Goal: Find specific page/section: Find specific page/section

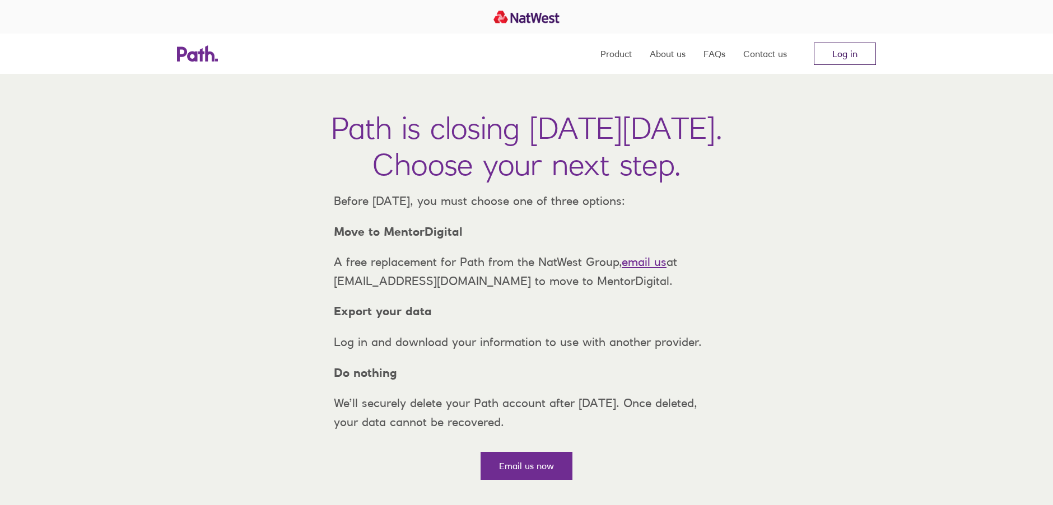
click at [845, 45] on link "Log in" at bounding box center [845, 54] width 62 height 22
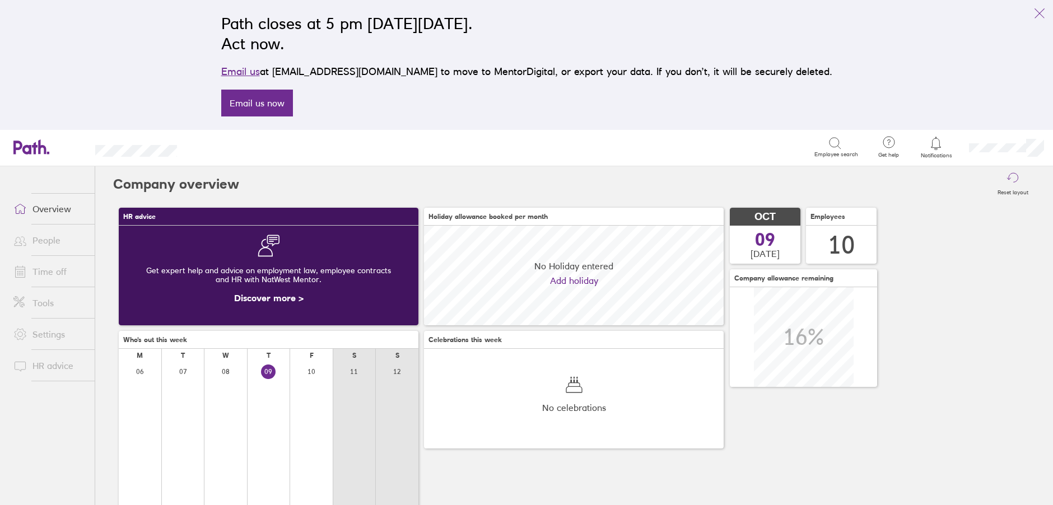
scroll to position [100, 300]
click at [39, 244] on link "People" at bounding box center [49, 240] width 90 height 22
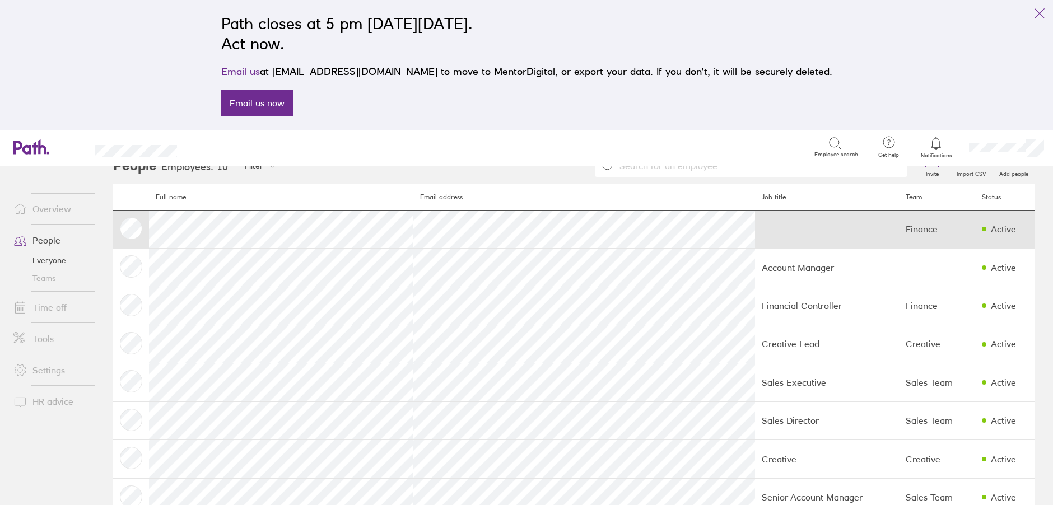
scroll to position [6, 0]
